Goal: Information Seeking & Learning: Learn about a topic

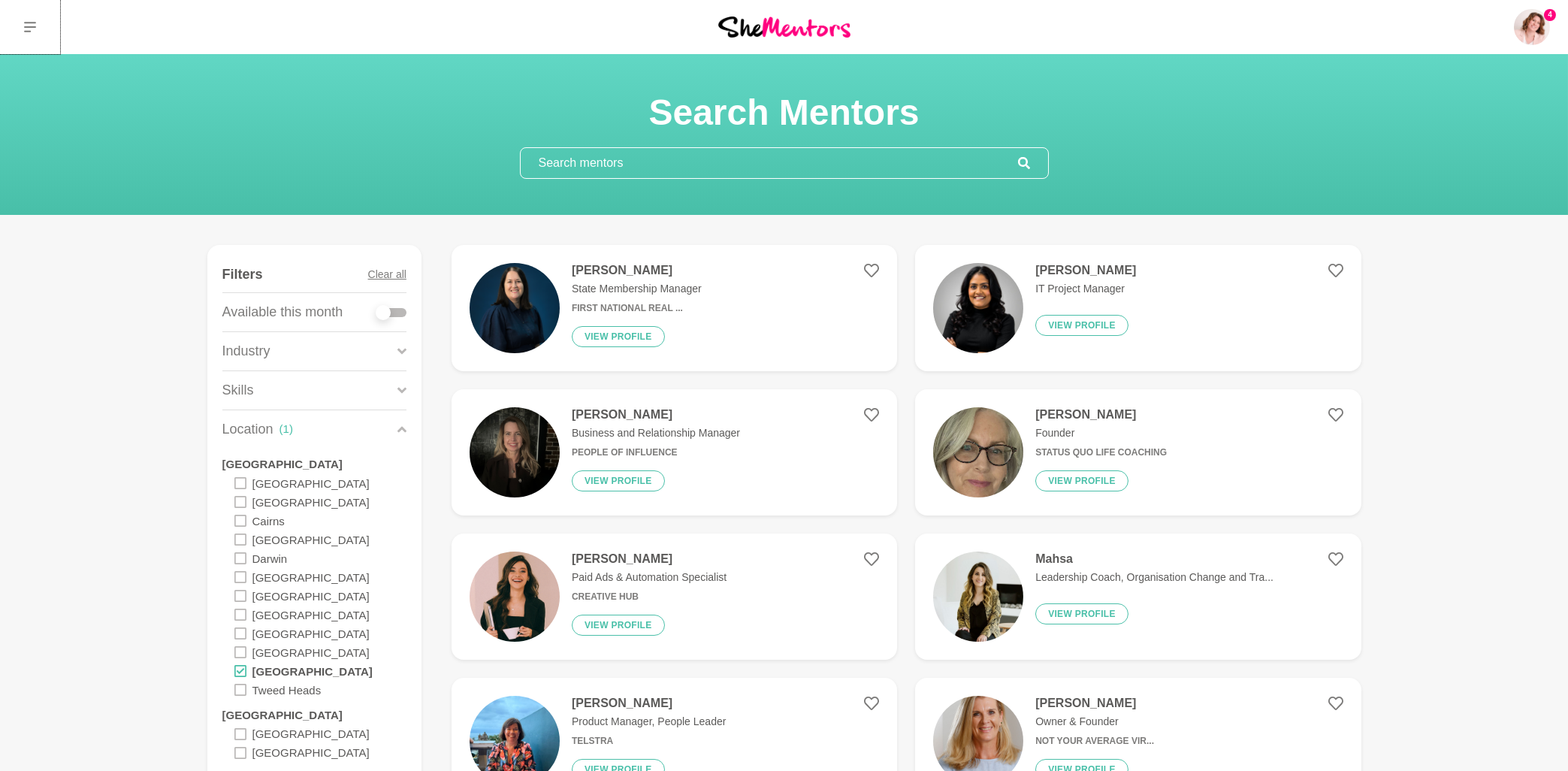
click at [26, 23] on icon at bounding box center [30, 27] width 12 height 11
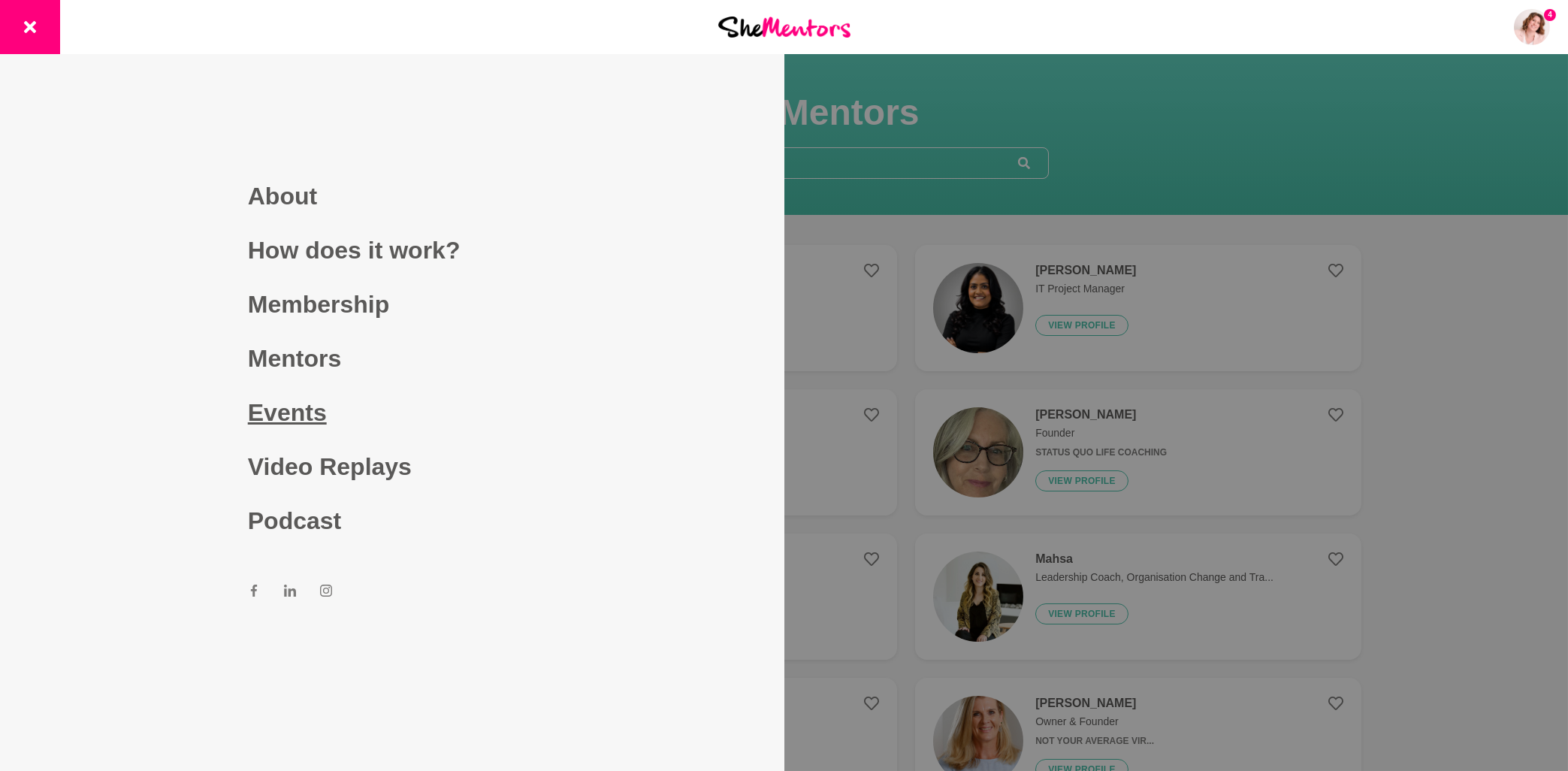
click at [287, 412] on link "Events" at bounding box center [392, 412] width 289 height 54
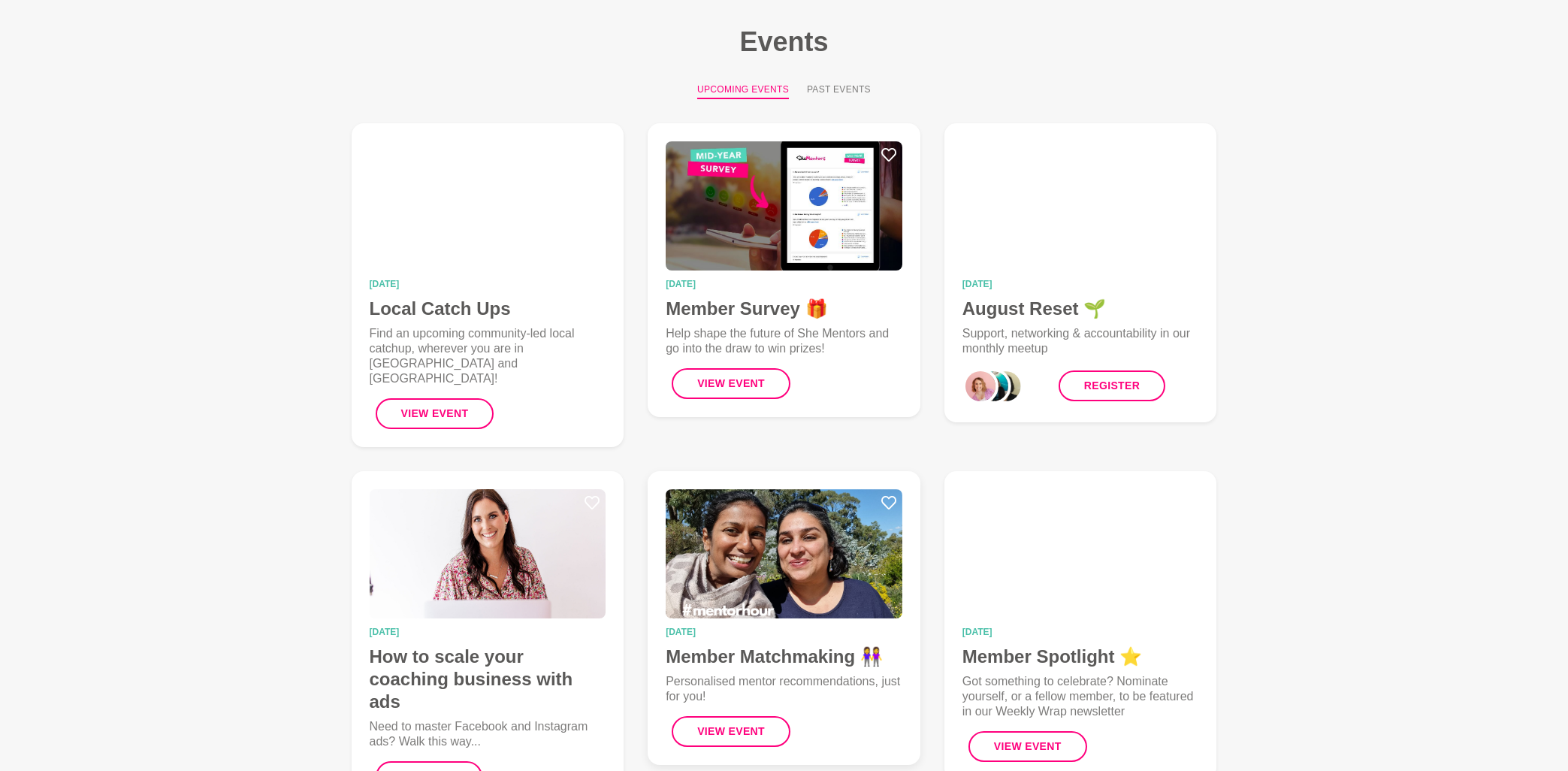
scroll to position [161, 0]
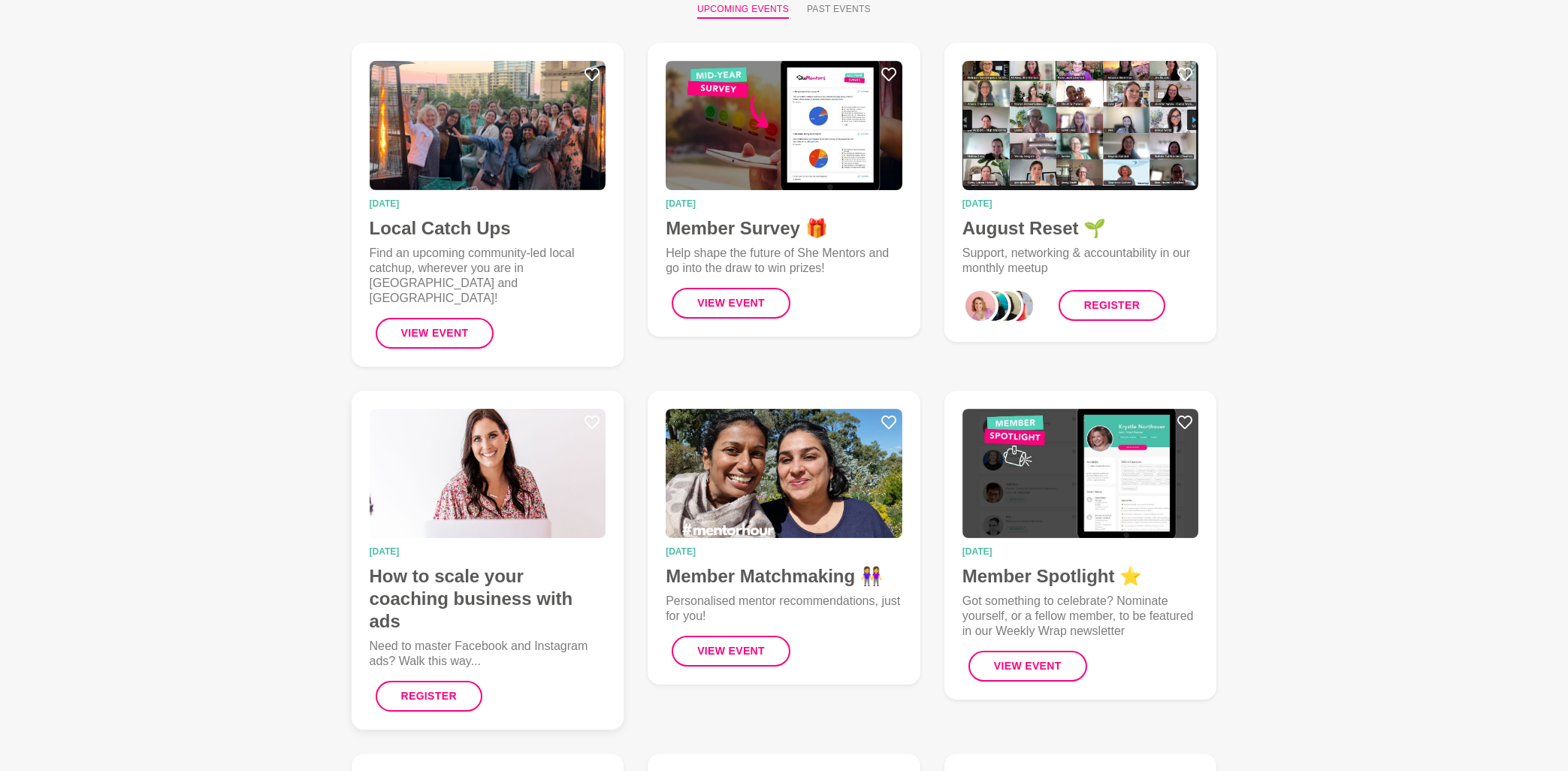
click at [512, 459] on img at bounding box center [488, 473] width 237 height 129
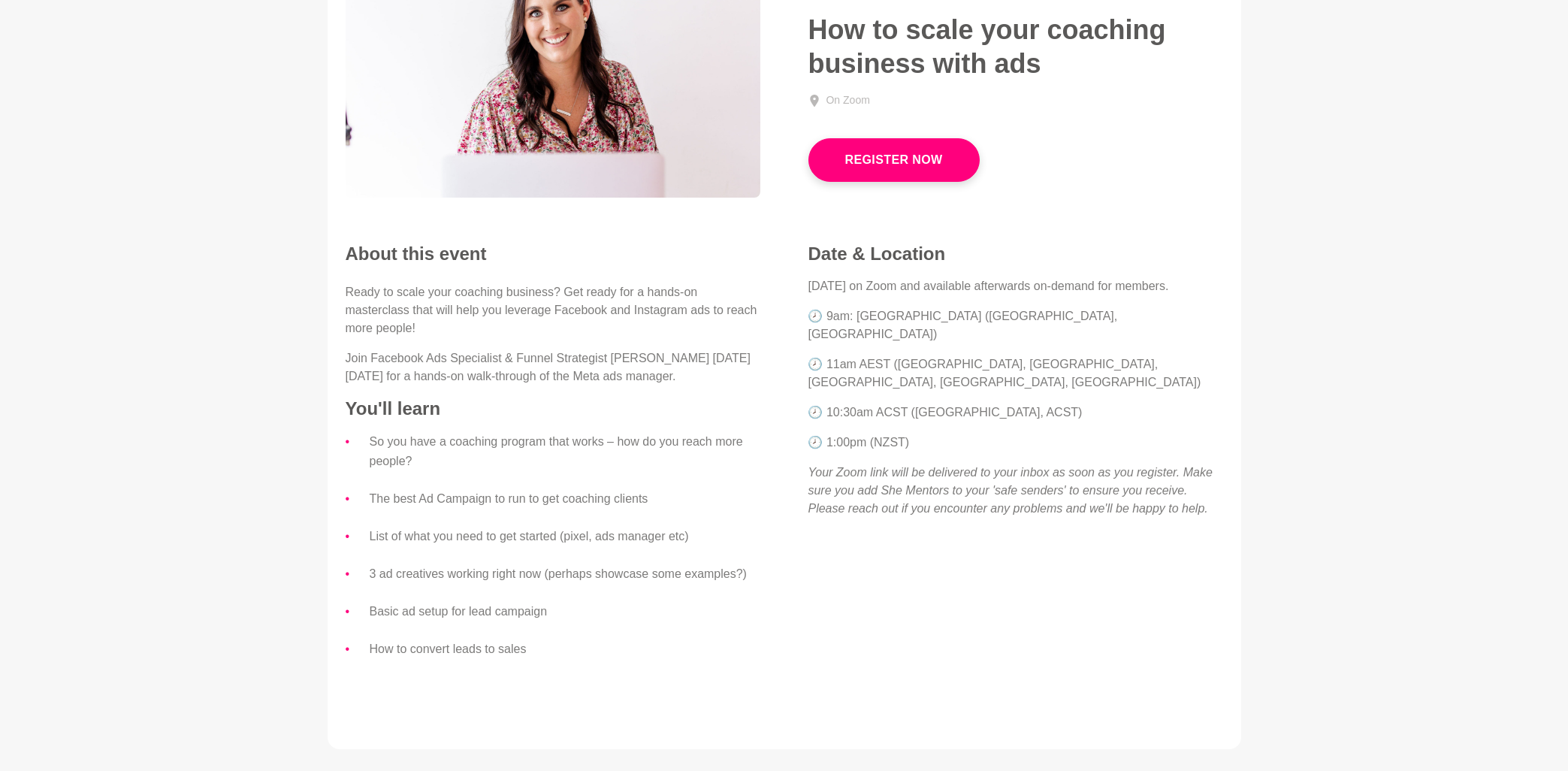
scroll to position [78, 0]
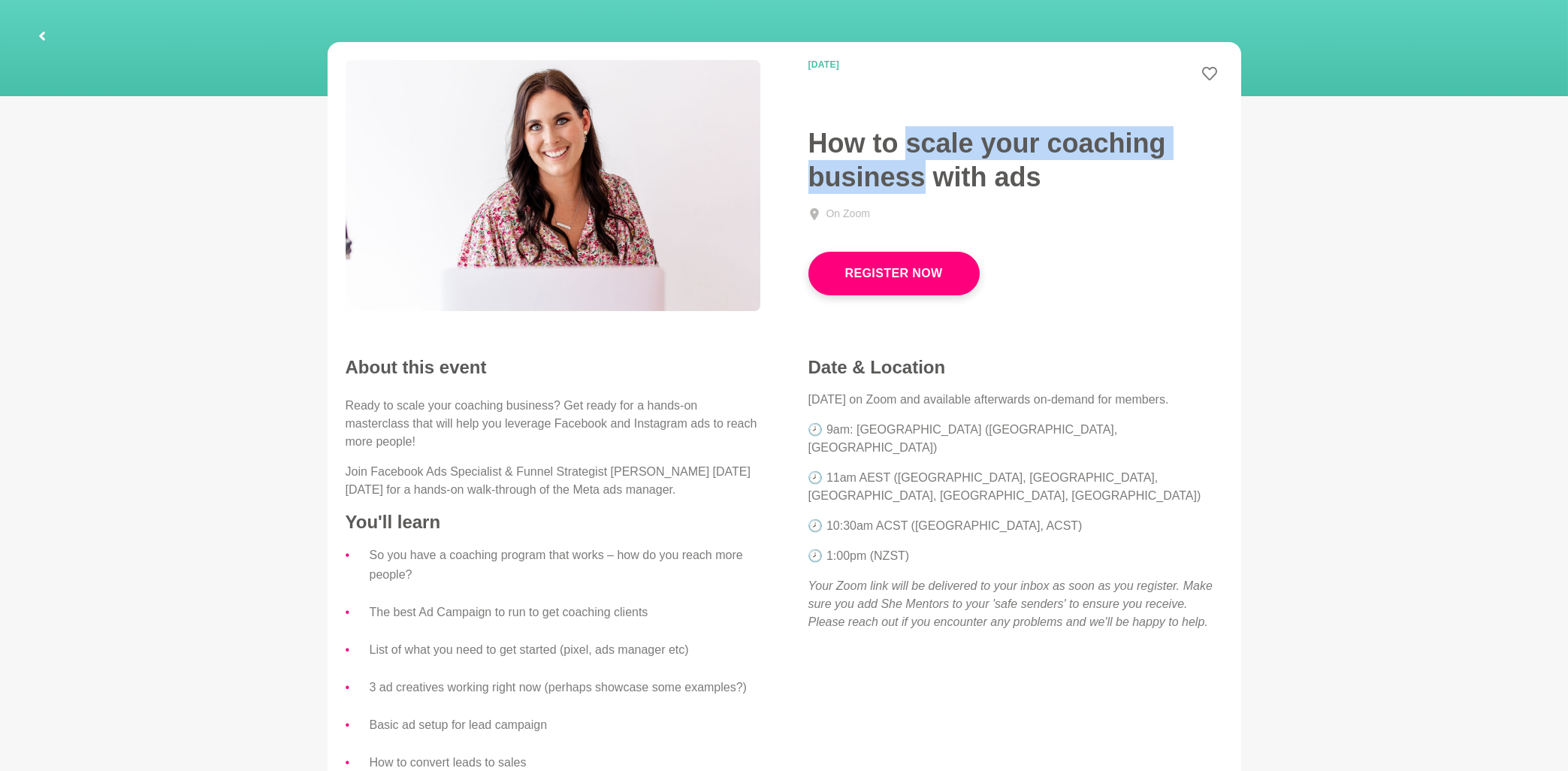
drag, startPoint x: 906, startPoint y: 144, endPoint x: 923, endPoint y: 184, distance: 43.5
click at [923, 184] on h1 "How to scale your coaching business with ads" at bounding box center [1016, 159] width 415 height 68
copy h1 "scale your coaching business"
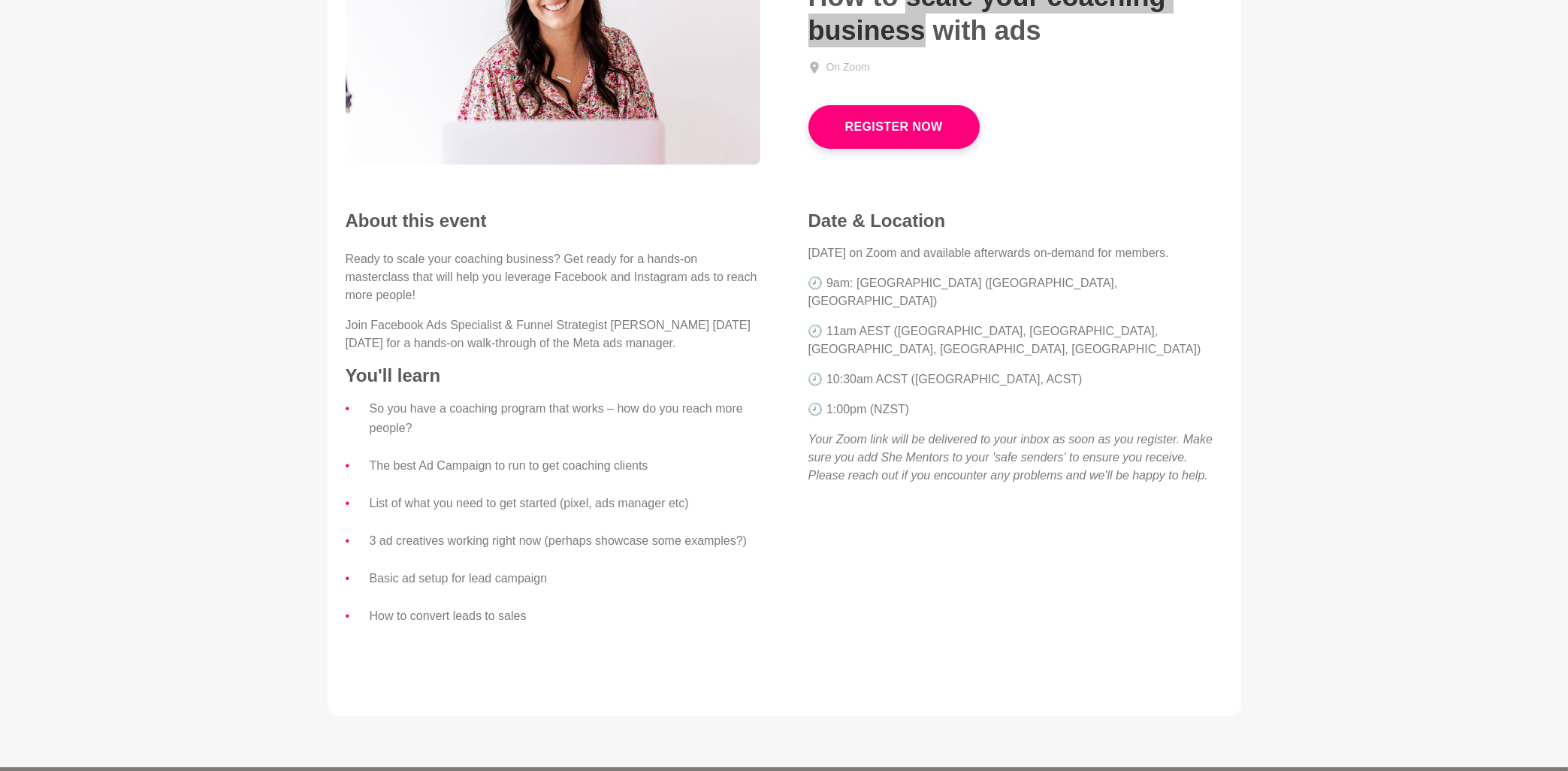
scroll to position [159, 0]
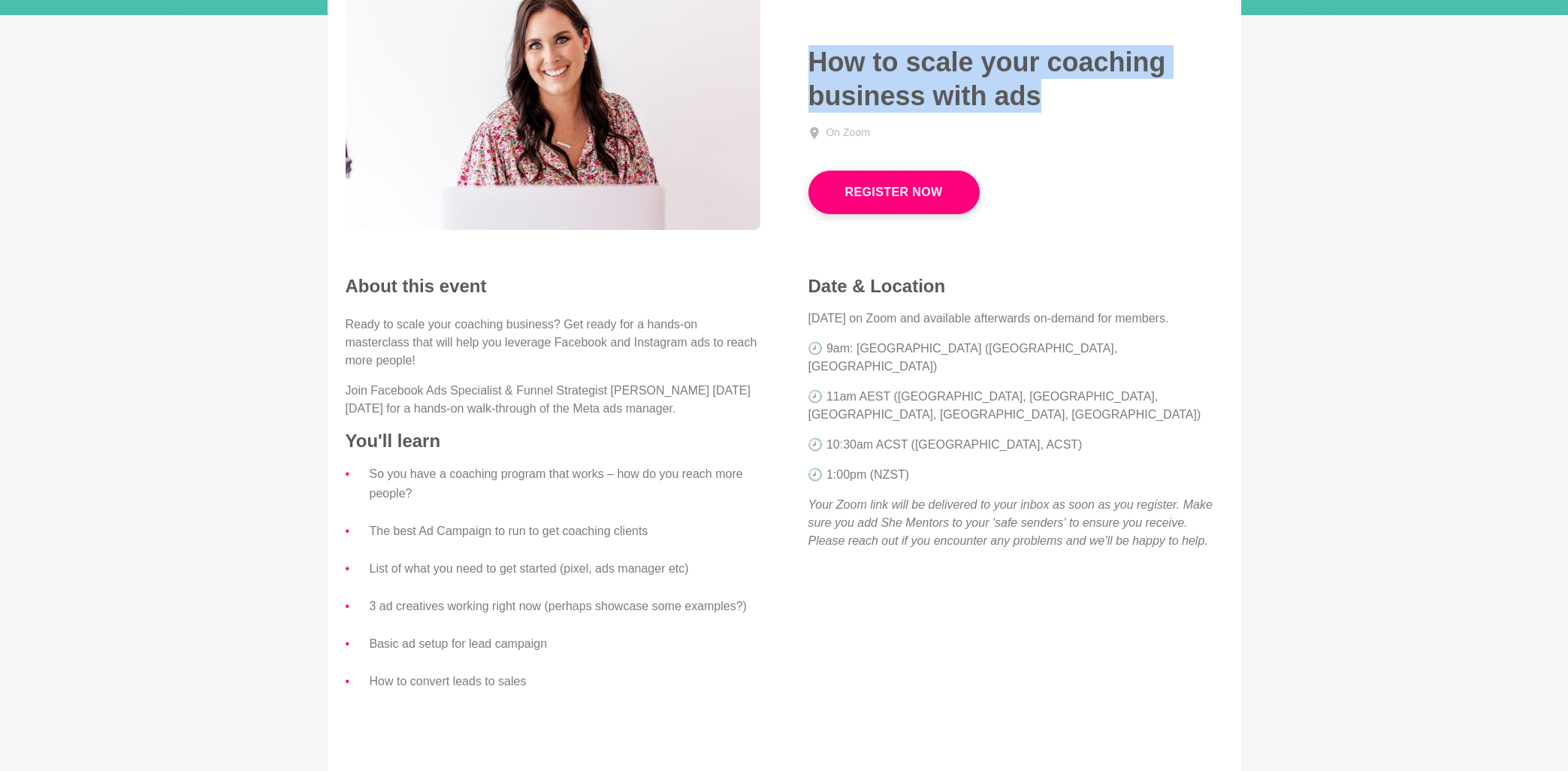
drag, startPoint x: 810, startPoint y: 51, endPoint x: 1046, endPoint y: 101, distance: 241.2
click at [1046, 101] on h1 "How to scale your coaching business with ads" at bounding box center [1016, 79] width 415 height 68
copy h1 "How to scale your coaching business with ads"
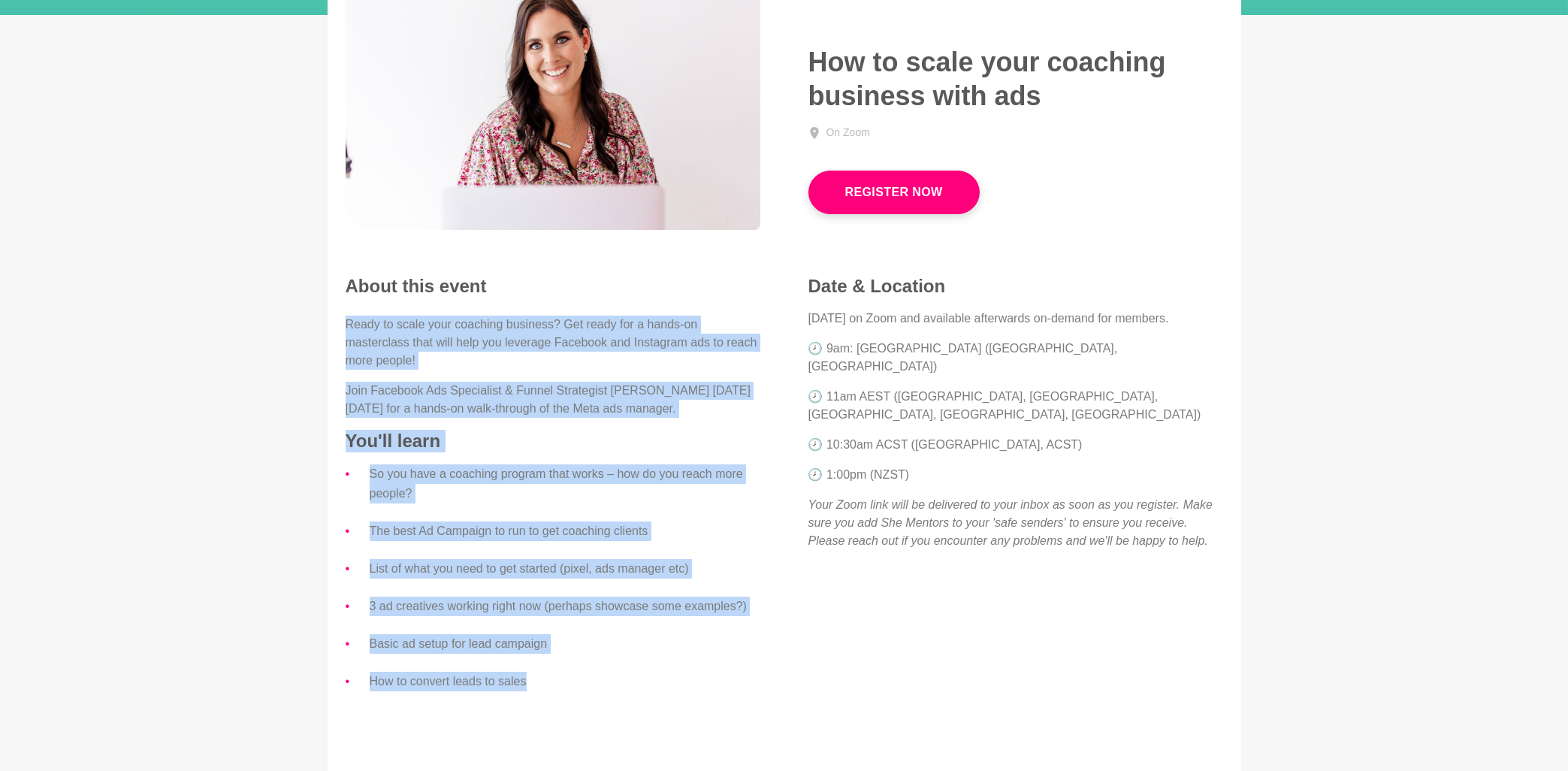
drag, startPoint x: 346, startPoint y: 318, endPoint x: 583, endPoint y: 686, distance: 437.7
click at [583, 686] on div "Ready to scale your coaching business? Get ready for a hands-on masterclass tha…" at bounding box center [552, 503] width 415 height 376
copy div "Ready to scale your coaching business? Get ready for a hands-on masterclass tha…"
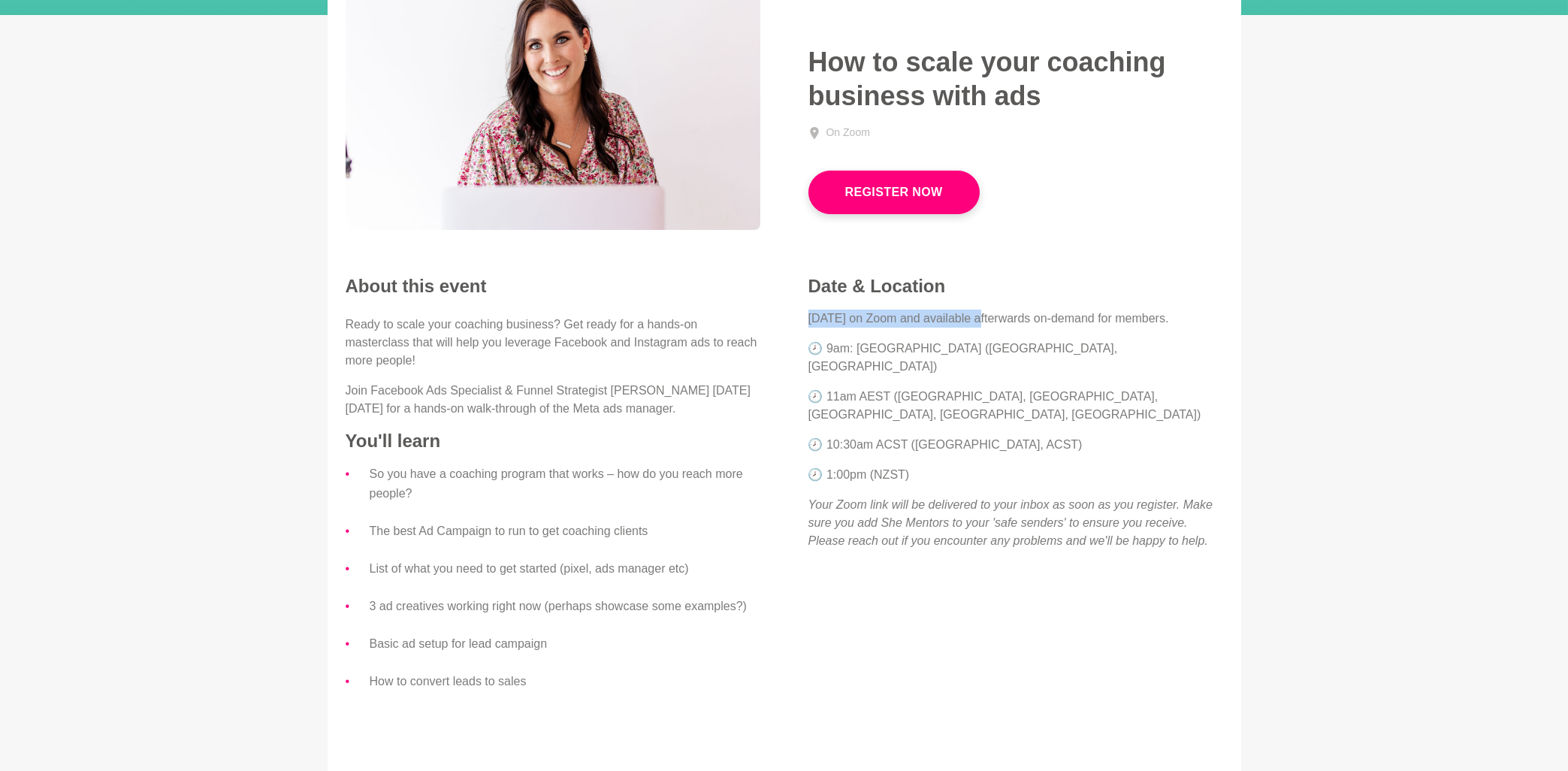
drag, startPoint x: 808, startPoint y: 316, endPoint x: 991, endPoint y: 319, distance: 183.0
click at [991, 319] on div "Date & Location [DATE] on Zoom and available afterwards on-demand for members. …" at bounding box center [1016, 418] width 463 height 287
copy p "[DATE] on Zoom"
click at [1109, 325] on p "[DATE] on Zoom and available afterwards on-demand for members." at bounding box center [1016, 318] width 415 height 18
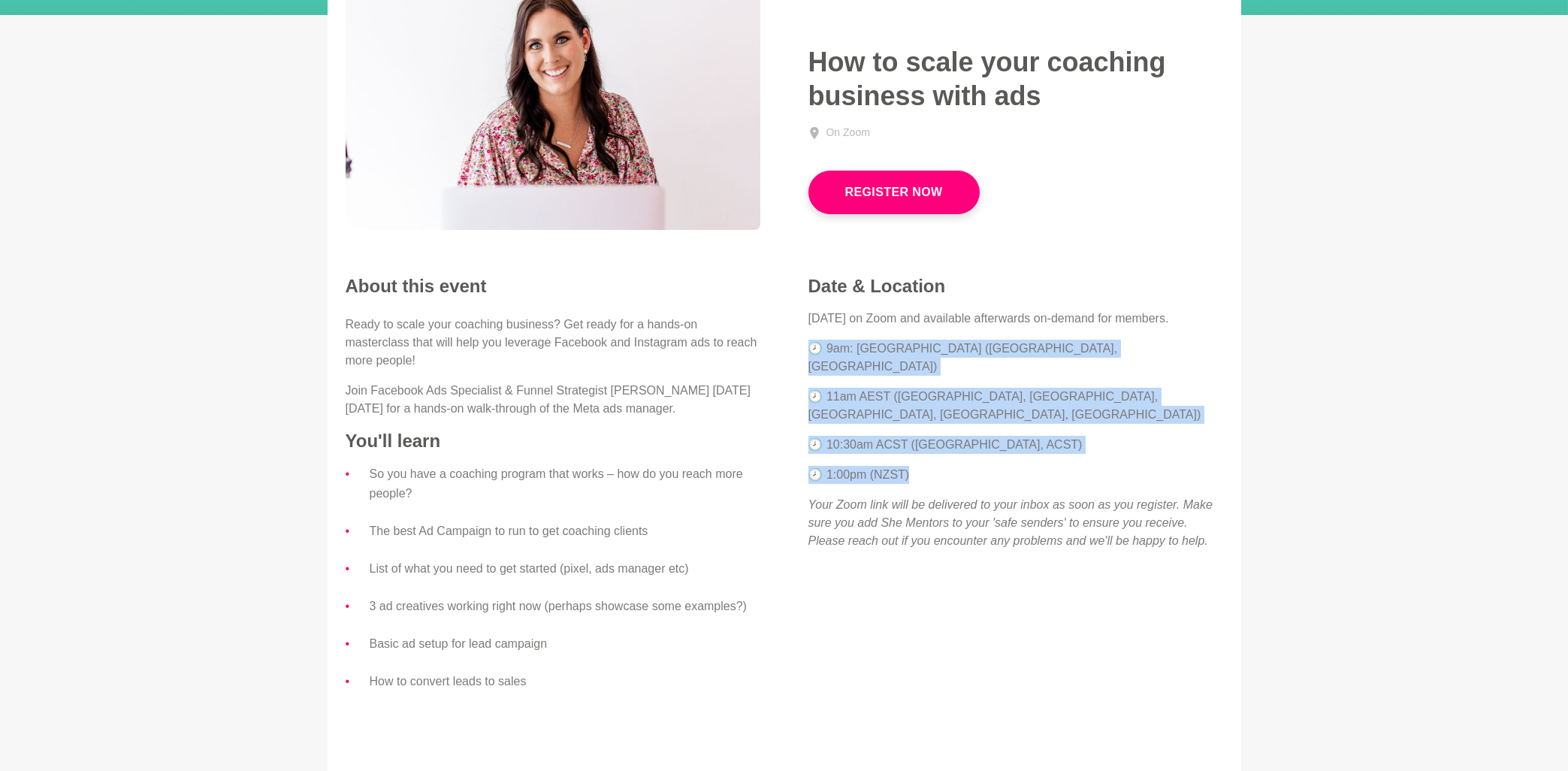
drag, startPoint x: 942, startPoint y: 460, endPoint x: 790, endPoint y: 375, distance: 174.2
click at [799, 373] on div "Date & Location [DATE] on Zoom and available afterwards on-demand for members. …" at bounding box center [1016, 418] width 463 height 287
copy div "🕗 9am: [GEOGRAPHIC_DATA] ([GEOGRAPHIC_DATA], [GEOGRAPHIC_DATA]) 🕗 11am AEST ([G…"
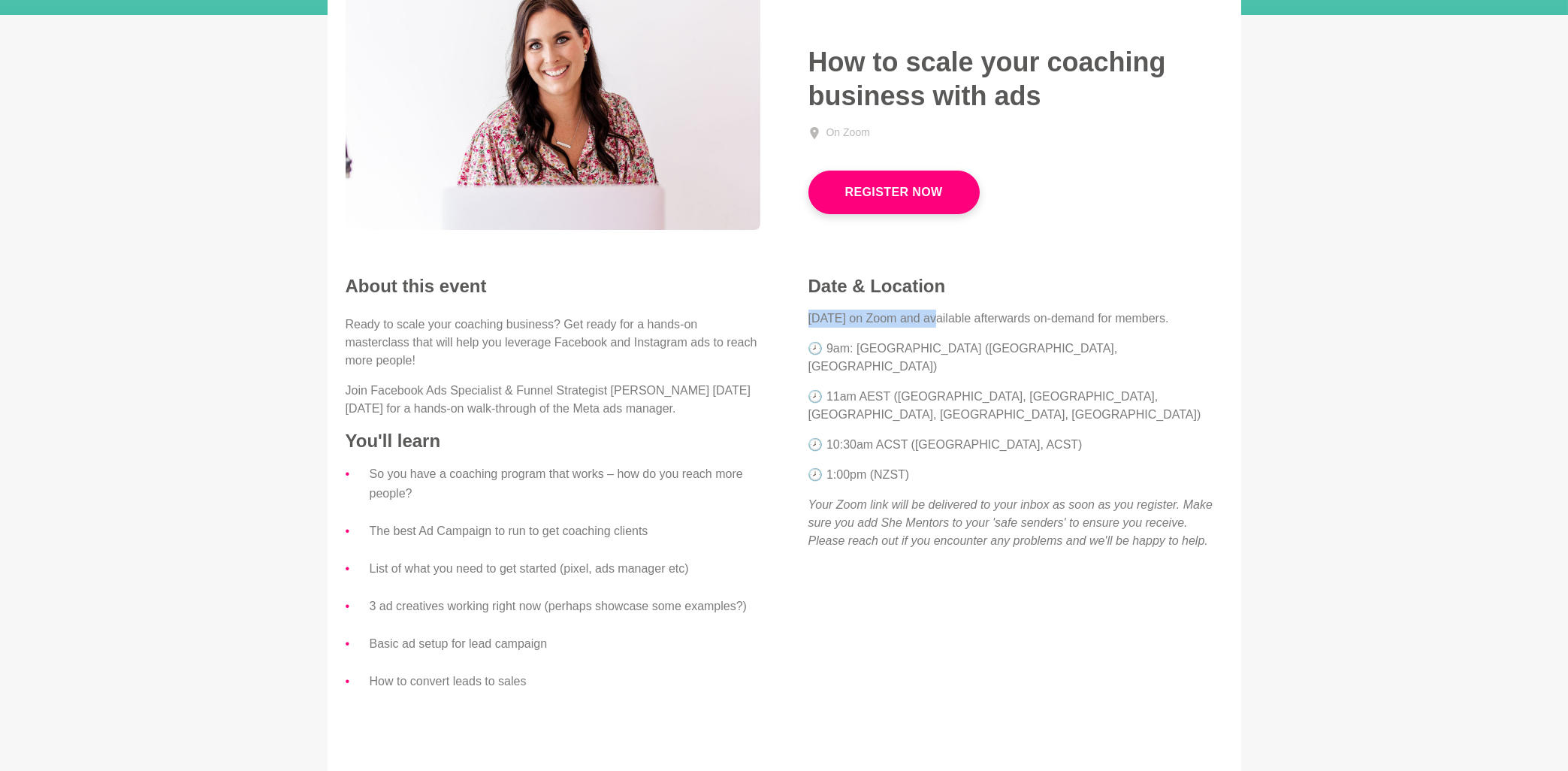
drag, startPoint x: 810, startPoint y: 314, endPoint x: 938, endPoint y: 317, distance: 128.0
click at [938, 317] on p "[DATE] on Zoom and available afterwards on-demand for members." at bounding box center [1016, 318] width 415 height 18
copy p "[DATE]"
click at [587, 366] on p "Ready to scale your coaching business? Get ready for a hands-on masterclass tha…" at bounding box center [552, 343] width 415 height 54
drag, startPoint x: 688, startPoint y: 385, endPoint x: 612, endPoint y: 391, distance: 76.2
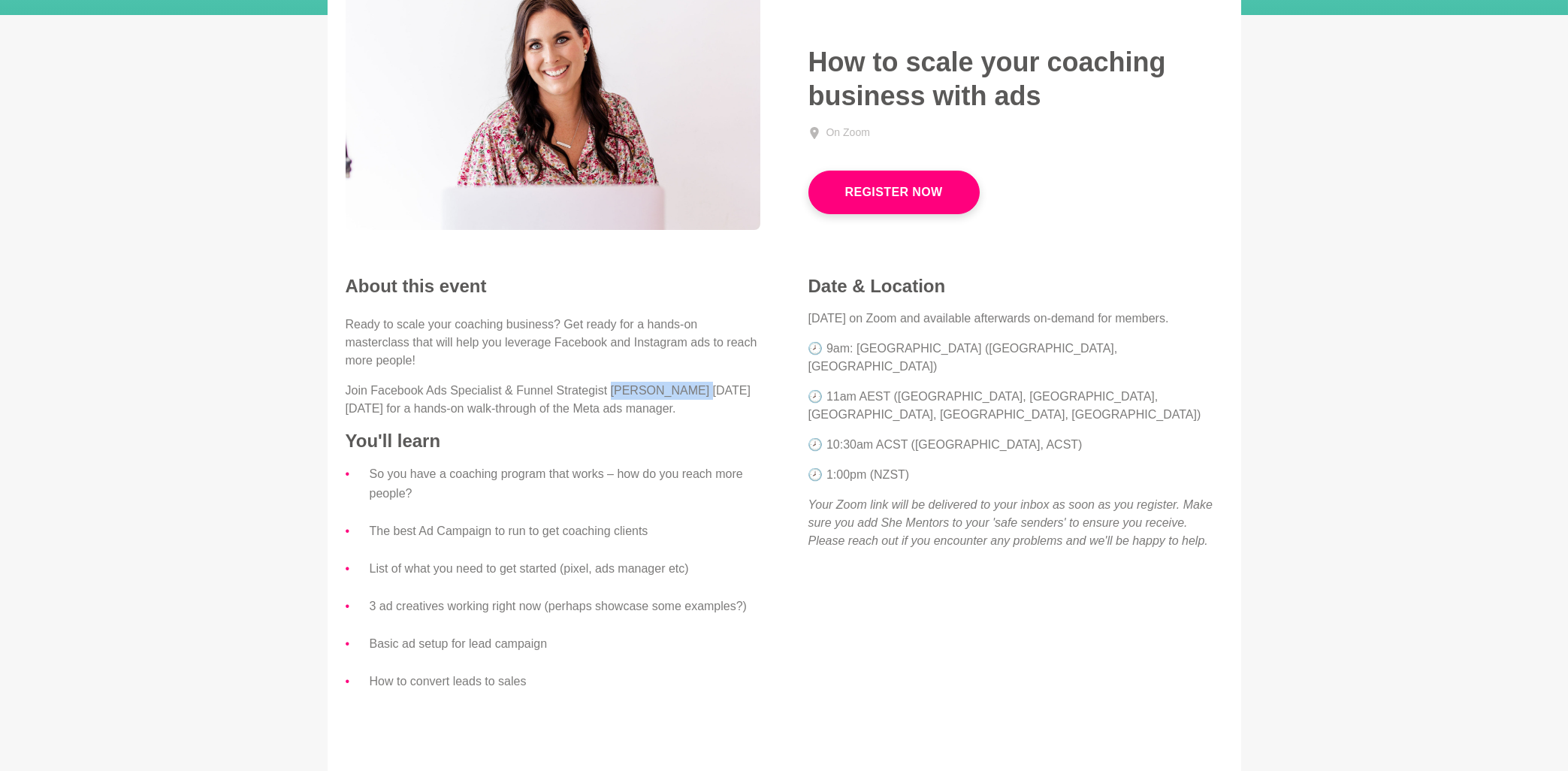
click at [612, 391] on p "Join Facebook Ads Specialist & Funnel Strategist [PERSON_NAME] [DATE][DATE] for…" at bounding box center [552, 400] width 415 height 36
copy p "[PERSON_NAME]"
click at [575, 109] on img at bounding box center [552, 104] width 415 height 251
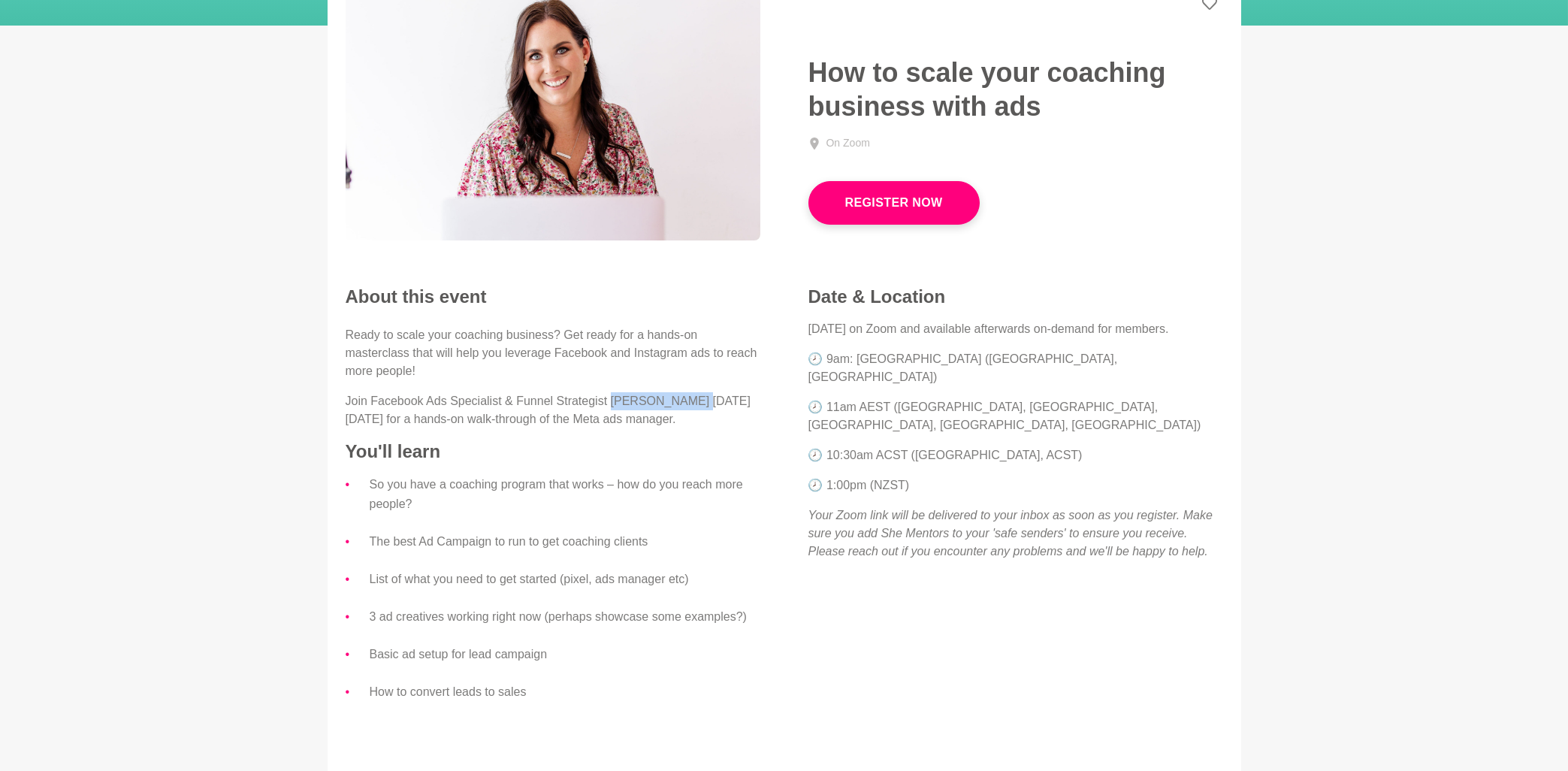
scroll to position [0, 0]
